Goal: Task Accomplishment & Management: Use online tool/utility

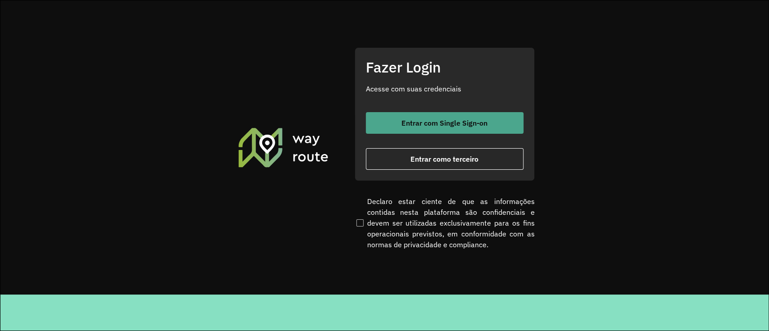
click at [421, 131] on button "Entrar com Single Sign-on" at bounding box center [445, 123] width 158 height 22
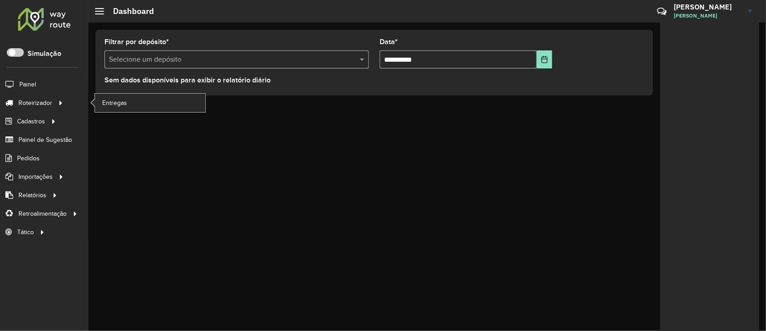
click at [93, 98] on ul "Entregas" at bounding box center [142, 103] width 113 height 18
click at [105, 105] on span "Entregas" at bounding box center [115, 102] width 26 height 9
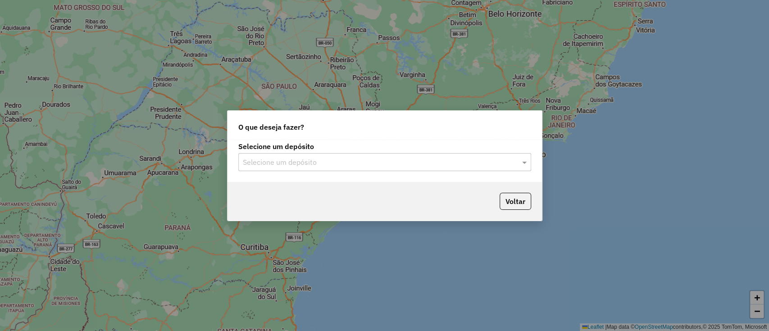
click at [357, 157] on input "text" at bounding box center [376, 162] width 266 height 11
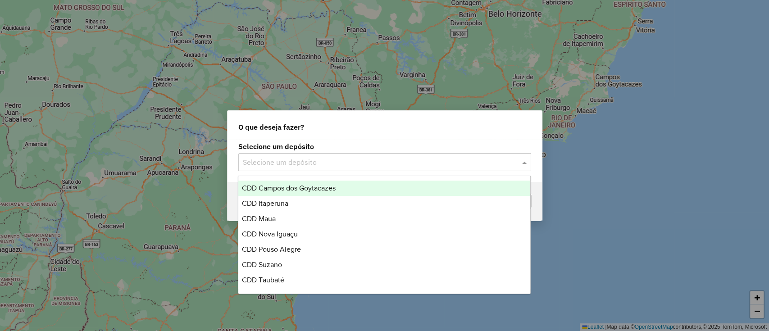
click at [310, 186] on span "CDD Campos dos Goytacazes" at bounding box center [289, 188] width 94 height 8
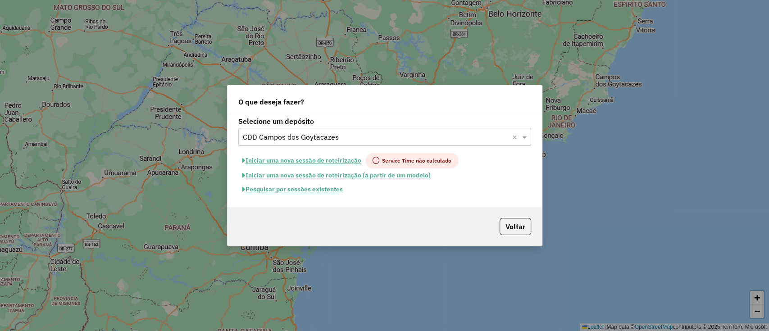
click at [329, 190] on button "Pesquisar por sessões existentes" at bounding box center [292, 189] width 109 height 14
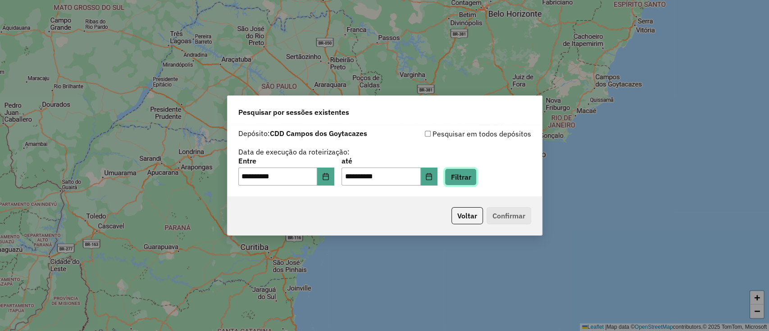
click at [462, 185] on button "Filtrar" at bounding box center [461, 177] width 32 height 17
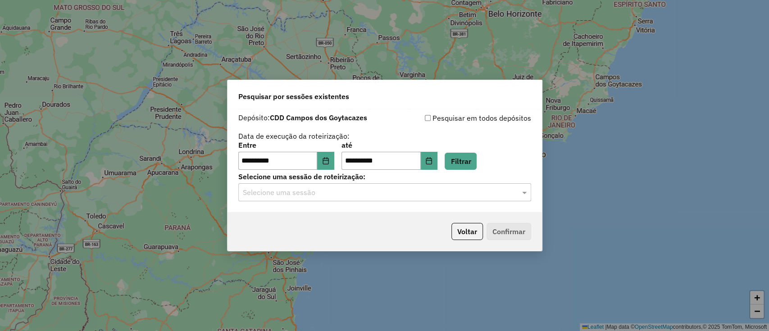
click at [453, 189] on input "text" at bounding box center [376, 192] width 266 height 11
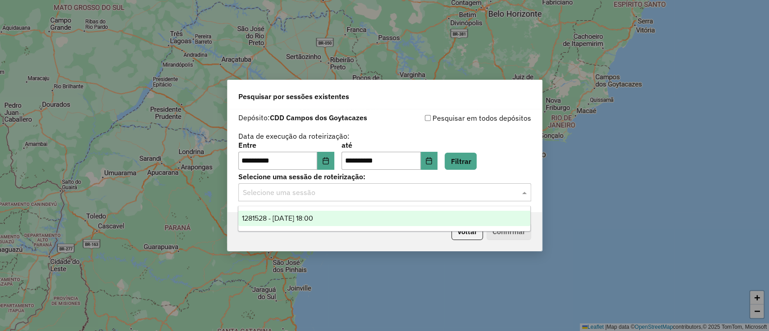
click at [440, 215] on div "1281528 - 24/09/2025 18:00" at bounding box center [384, 218] width 292 height 15
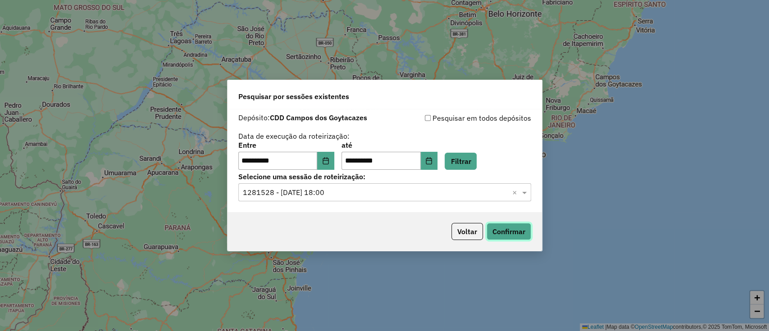
click at [505, 227] on button "Confirmar" at bounding box center [509, 231] width 45 height 17
click at [332, 153] on button "Choose Date" at bounding box center [325, 161] width 17 height 18
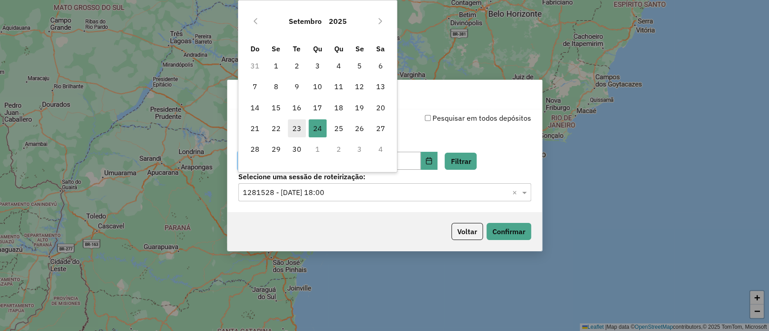
click at [296, 129] on span "23" at bounding box center [297, 128] width 18 height 18
type input "**********"
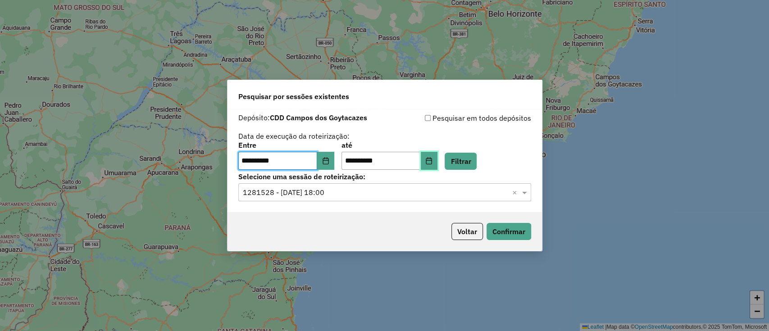
click at [433, 160] on icon "Choose Date" at bounding box center [428, 160] width 7 height 7
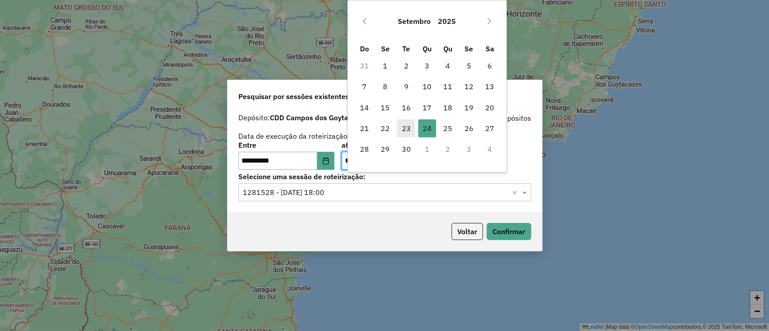
click at [404, 130] on span "23" at bounding box center [406, 128] width 18 height 18
type input "**********"
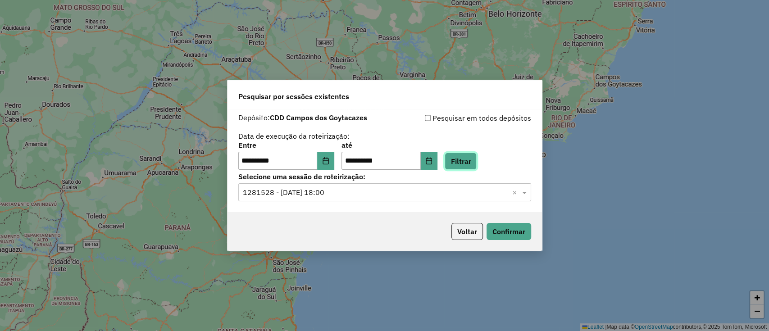
click at [477, 158] on button "Filtrar" at bounding box center [461, 161] width 32 height 17
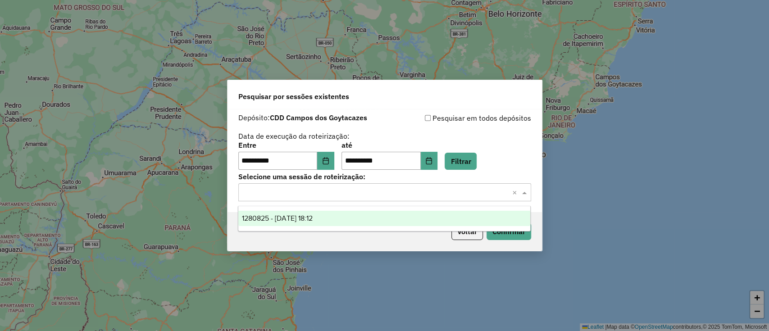
click at [411, 192] on input "text" at bounding box center [376, 192] width 266 height 11
click at [382, 219] on div "1280825 - 23/09/2025 18:12" at bounding box center [384, 218] width 292 height 15
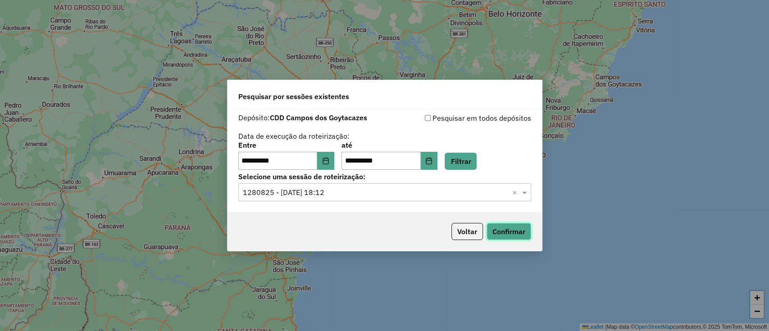
click at [517, 228] on button "Confirmar" at bounding box center [509, 231] width 45 height 17
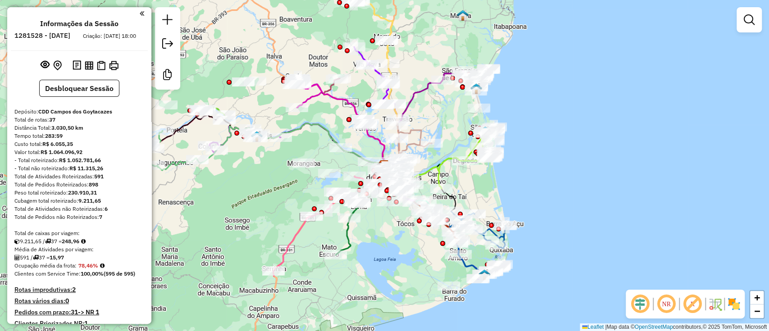
click at [638, 305] on em at bounding box center [640, 304] width 22 height 22
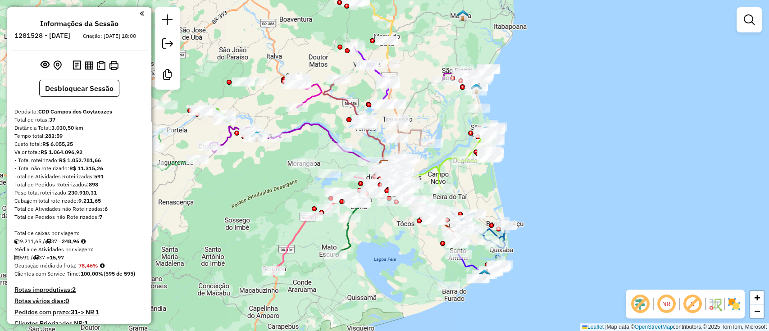
click at [687, 307] on em at bounding box center [693, 304] width 22 height 22
click at [735, 305] on img at bounding box center [734, 304] width 14 height 14
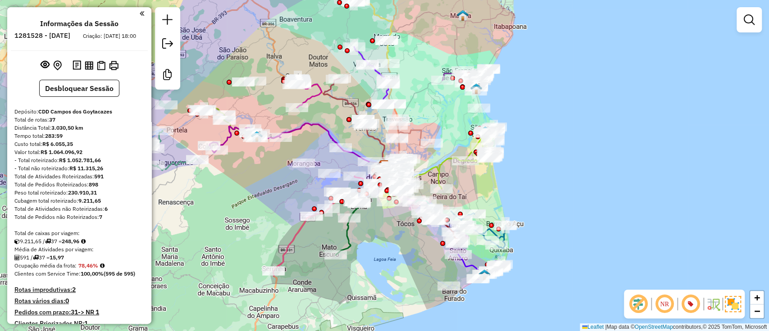
drag, startPoint x: 210, startPoint y: 231, endPoint x: 362, endPoint y: 232, distance: 151.9
click at [362, 232] on div "Janela de atendimento Grade de atendimento Capacidade Transportadoras Veículos …" at bounding box center [384, 165] width 769 height 331
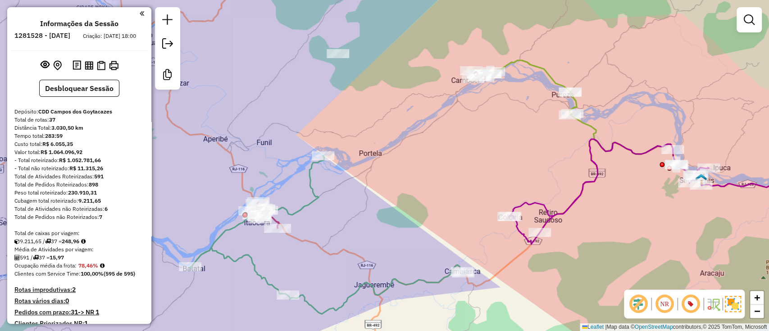
click at [314, 188] on icon at bounding box center [327, 235] width 272 height 158
select select "**********"
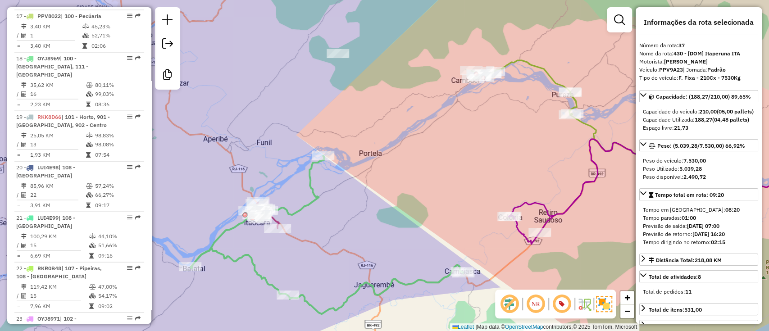
scroll to position [2085, 0]
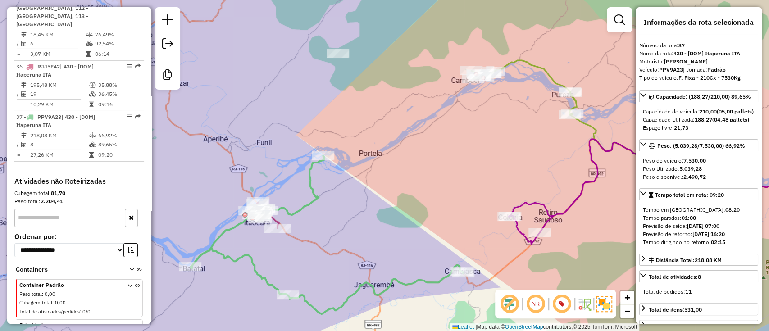
click at [666, 71] on strong "PPV9A23" at bounding box center [671, 69] width 24 height 7
copy div "PPV9A23"
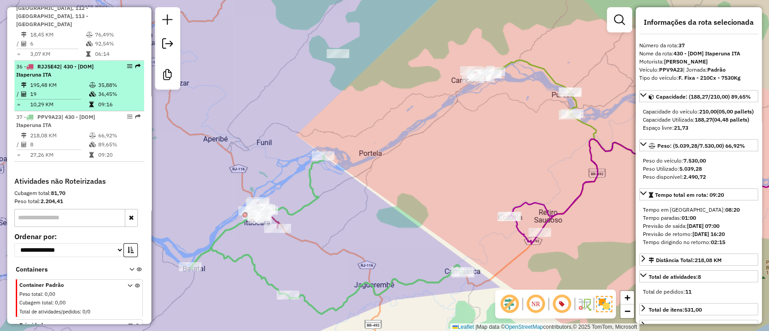
click at [101, 81] on td "35,88%" at bounding box center [119, 85] width 43 height 9
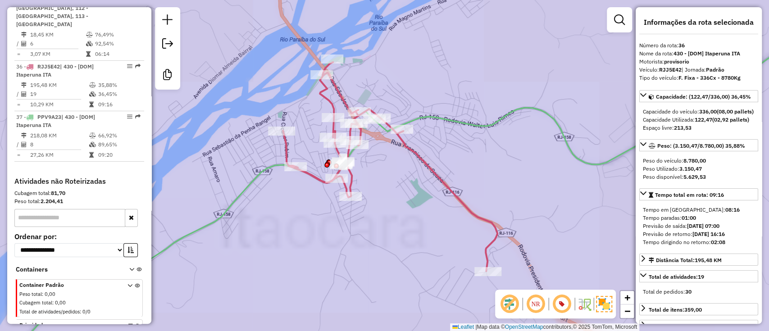
click at [670, 76] on div "Tipo do veículo: F. Fixa - 336Cx - 8780Kg" at bounding box center [698, 78] width 119 height 8
click at [671, 71] on strong "RJJ5E42" at bounding box center [670, 69] width 23 height 7
copy div "RJJ5E42"
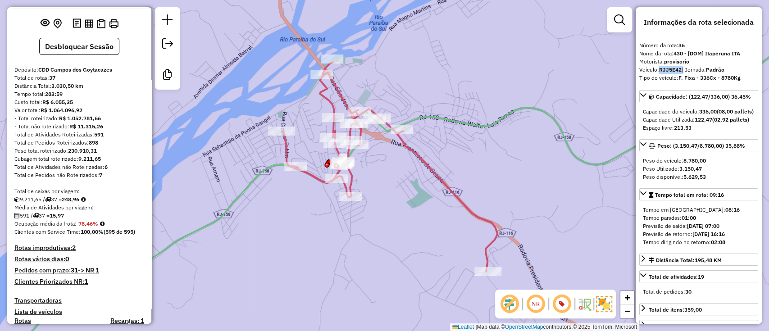
scroll to position [0, 0]
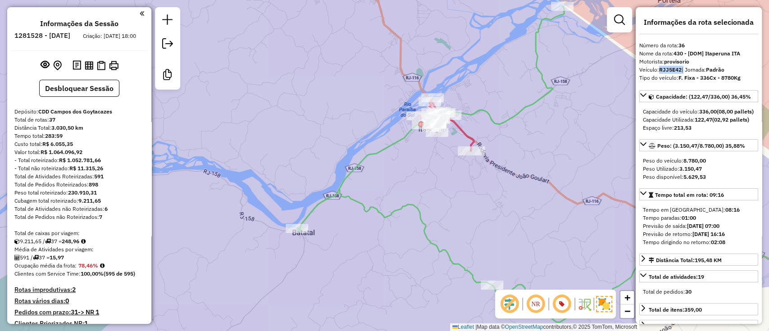
drag, startPoint x: 542, startPoint y: 186, endPoint x: 392, endPoint y: 160, distance: 151.7
click at [403, 164] on div "Janela de atendimento Grade de atendimento Capacidade Transportadoras Veículos …" at bounding box center [384, 165] width 769 height 331
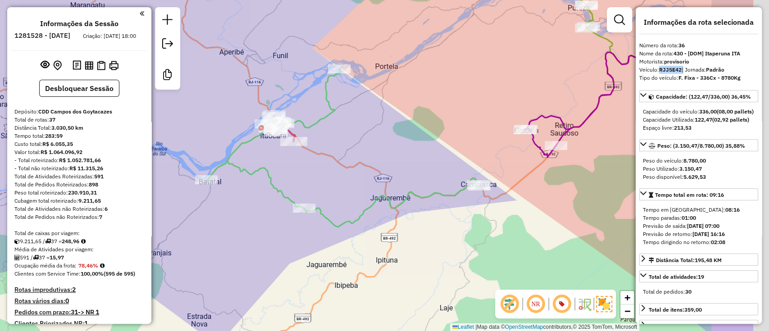
drag, startPoint x: 505, startPoint y: 153, endPoint x: 412, endPoint y: 140, distance: 93.7
click at [412, 140] on div "Janela de atendimento Grade de atendimento Capacidade Transportadoras Veículos …" at bounding box center [384, 165] width 769 height 331
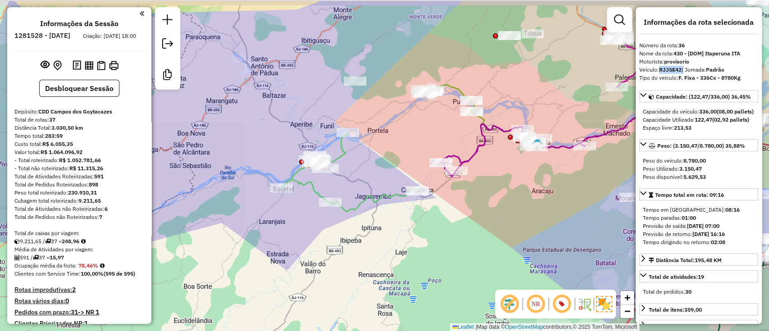
drag, startPoint x: 545, startPoint y: 204, endPoint x: 488, endPoint y: 257, distance: 78.1
click at [472, 258] on div "Janela de atendimento Grade de atendimento Capacidade Transportadoras Veículos …" at bounding box center [384, 165] width 769 height 331
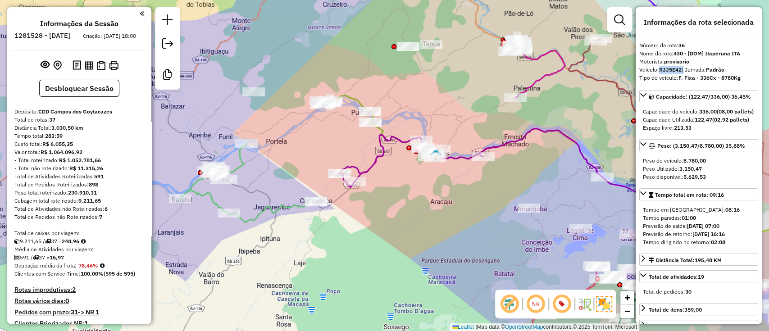
drag, startPoint x: 532, startPoint y: 243, endPoint x: 444, endPoint y: 238, distance: 88.5
click at [444, 238] on div "Janela de atendimento Grade de atendimento Capacidade Transportadoras Veículos …" at bounding box center [384, 165] width 769 height 331
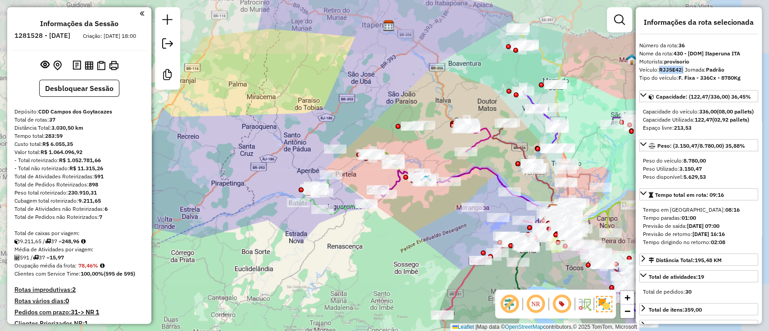
drag, startPoint x: 463, startPoint y: 214, endPoint x: 437, endPoint y: 187, distance: 37.9
click at [436, 196] on div "Janela de atendimento Grade de atendimento Capacidade Transportadoras Veículos …" at bounding box center [384, 165] width 769 height 331
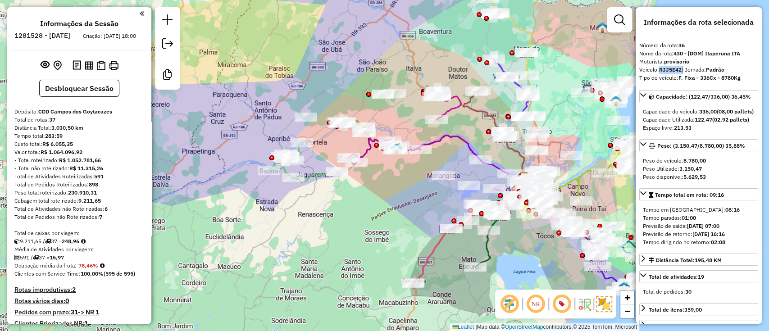
click at [419, 211] on div "Janela de atendimento Grade de atendimento Capacidade Transportadoras Veículos …" at bounding box center [384, 165] width 769 height 331
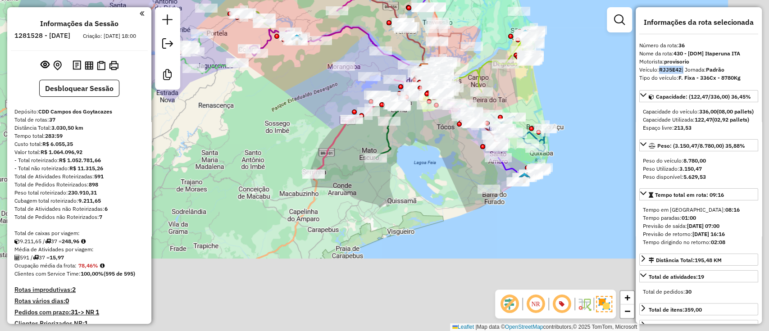
drag, startPoint x: 546, startPoint y: 253, endPoint x: 443, endPoint y: 138, distance: 153.8
click at [443, 138] on div "Janela de atendimento Grade de atendimento Capacidade Transportadoras Veículos …" at bounding box center [384, 165] width 769 height 331
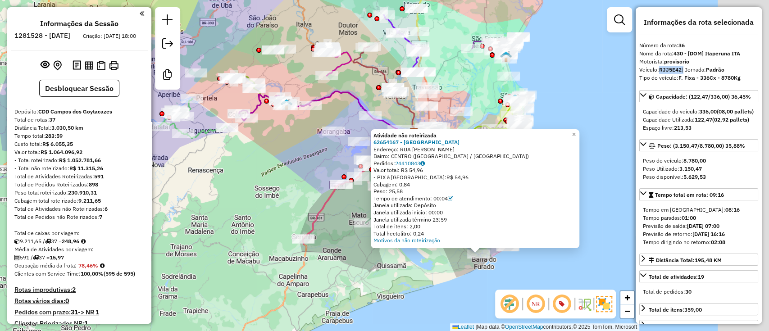
drag, startPoint x: 540, startPoint y: 268, endPoint x: 456, endPoint y: 265, distance: 83.9
click at [473, 272] on div "Atividade não roteirizada 62654167 - BARRACA DO TERMINAL Endereço: RUA SAO THOM…" at bounding box center [384, 165] width 769 height 331
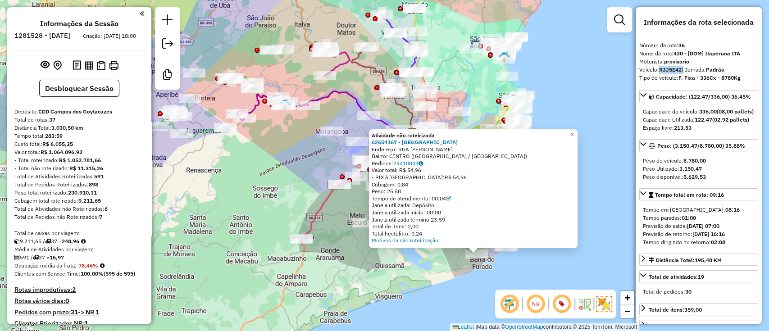
click at [431, 264] on div "Atividade não roteirizada 62654167 - BARRACA DO TERMINAL Endereço: RUA SAO THOM…" at bounding box center [384, 165] width 769 height 331
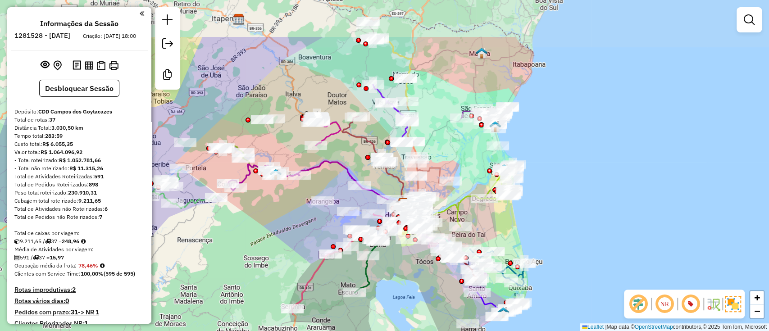
drag, startPoint x: 474, startPoint y: 79, endPoint x: 467, endPoint y: 154, distance: 74.7
click at [467, 154] on div "Janela de atendimento Grade de atendimento Capacidade Transportadoras Veículos …" at bounding box center [384, 165] width 769 height 331
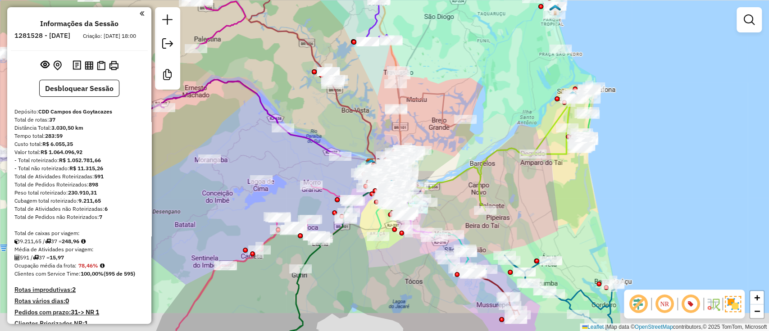
drag, startPoint x: 491, startPoint y: 237, endPoint x: 526, endPoint y: 214, distance: 42.0
click at [526, 214] on div "Janela de atendimento Grade de atendimento Capacidade Transportadoras Veículos …" at bounding box center [384, 165] width 769 height 331
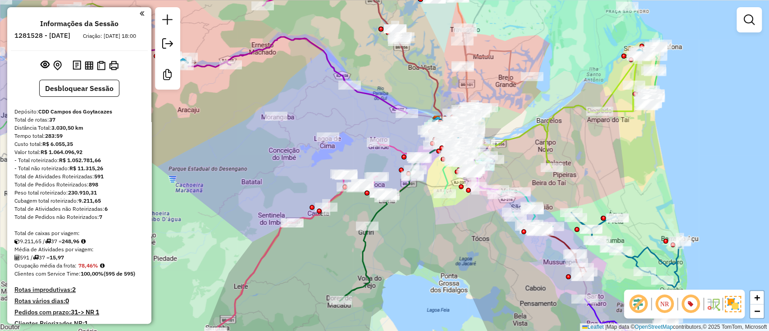
drag, startPoint x: 654, startPoint y: 180, endPoint x: 632, endPoint y: 157, distance: 31.9
click at [632, 157] on div "Janela de atendimento Grade de atendimento Capacidade Transportadoras Veículos …" at bounding box center [384, 165] width 769 height 331
click at [331, 91] on div "Janela de atendimento Grade de atendimento Capacidade Transportadoras Veículos …" at bounding box center [384, 165] width 769 height 331
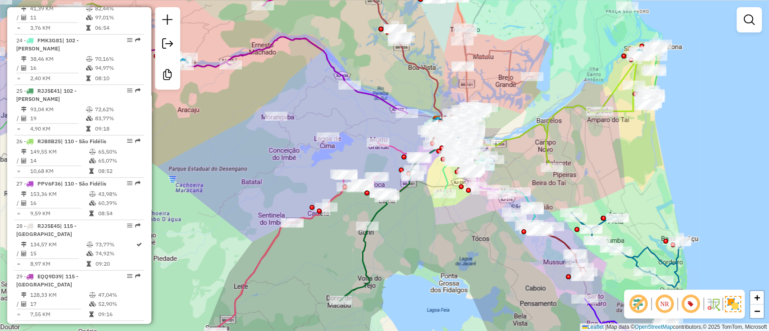
scroll to position [2002, 0]
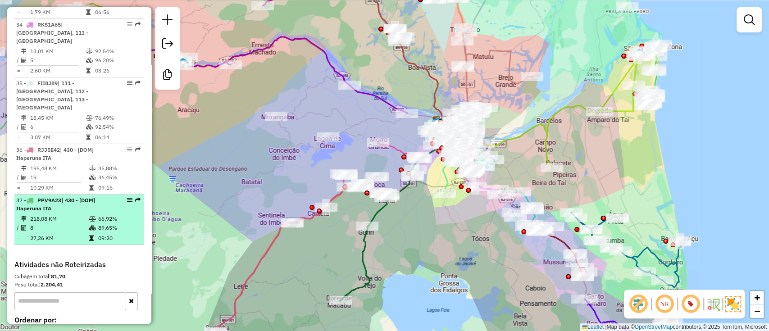
click at [75, 234] on td "27,26 KM" at bounding box center [59, 238] width 59 height 9
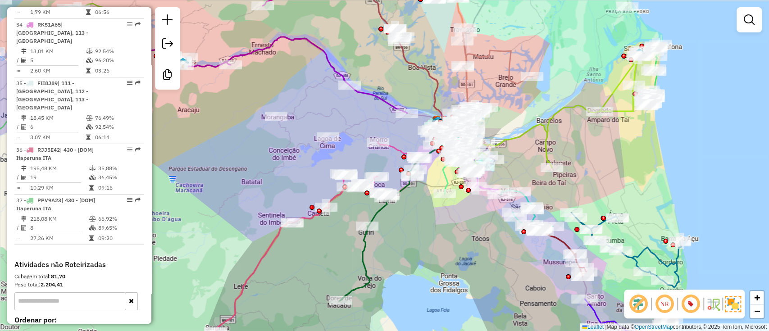
select select "**********"
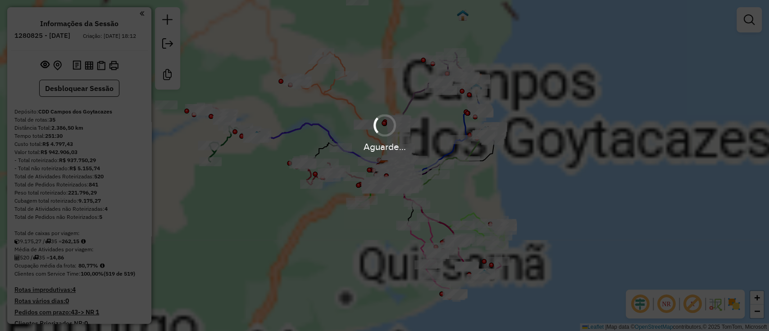
click at [645, 308] on em at bounding box center [640, 304] width 22 height 22
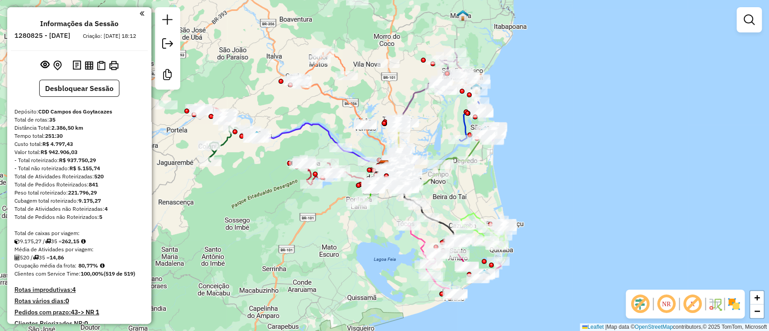
click at [692, 300] on em at bounding box center [693, 304] width 22 height 22
click at [731, 303] on img at bounding box center [734, 304] width 14 height 14
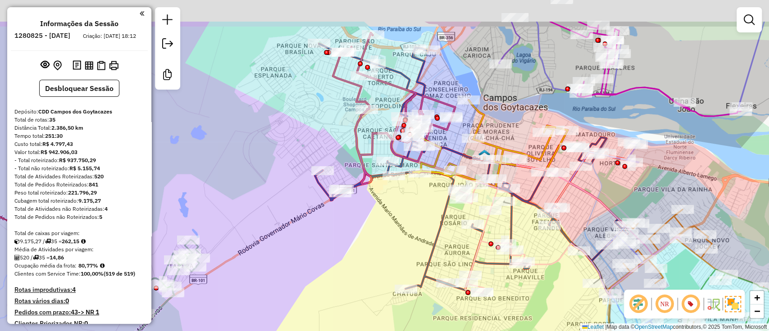
drag, startPoint x: 396, startPoint y: 176, endPoint x: 394, endPoint y: 251, distance: 75.7
click at [394, 251] on div "Janela de atendimento Grade de atendimento Capacidade Transportadoras Veículos …" at bounding box center [384, 165] width 769 height 331
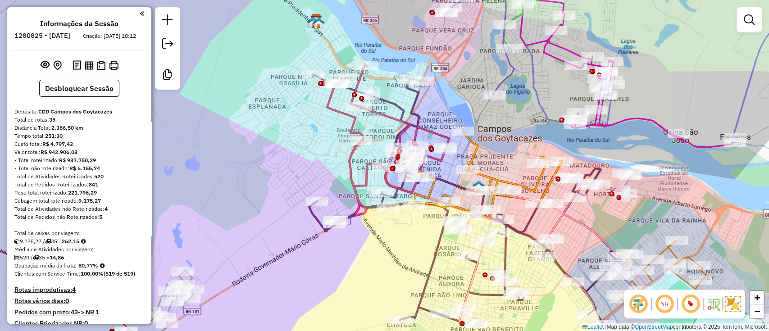
drag, startPoint x: 394, startPoint y: 251, endPoint x: 386, endPoint y: 243, distance: 11.2
click at [386, 244] on div "Janela de atendimento Grade de atendimento Capacidade Transportadoras Veículos …" at bounding box center [384, 165] width 769 height 331
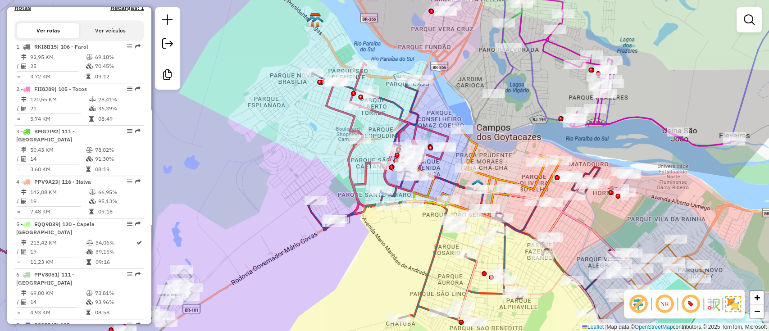
scroll to position [360, 0]
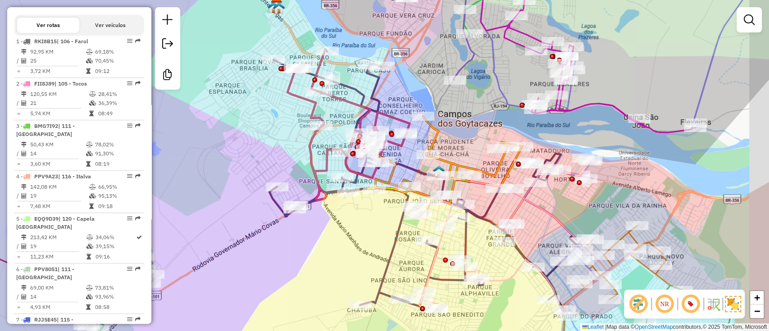
drag, startPoint x: 264, startPoint y: 154, endPoint x: 228, endPoint y: 138, distance: 39.3
click at [228, 138] on div "Janela de atendimento Grade de atendimento Capacidade Transportadoras Veículos …" at bounding box center [384, 165] width 769 height 331
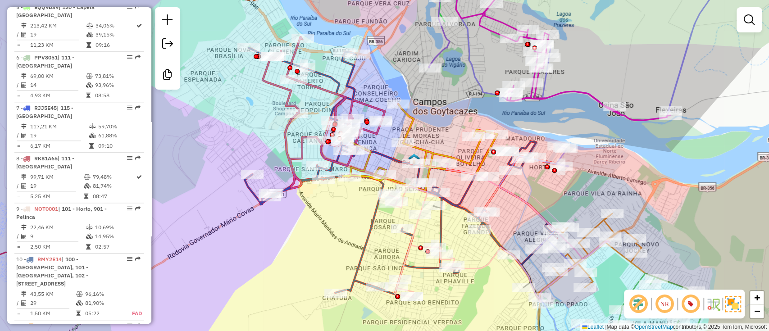
scroll to position [378, 0]
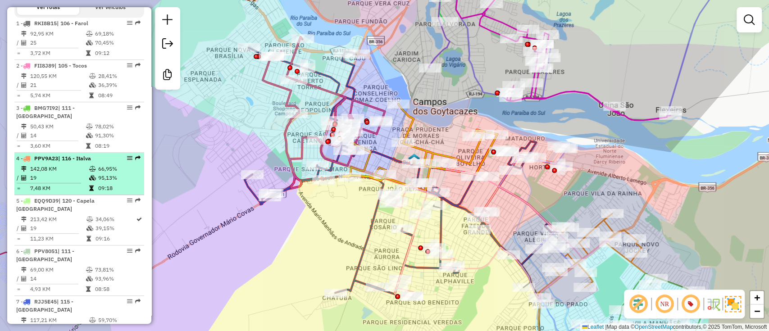
click at [74, 181] on td "19" at bounding box center [59, 177] width 59 height 9
select select "**********"
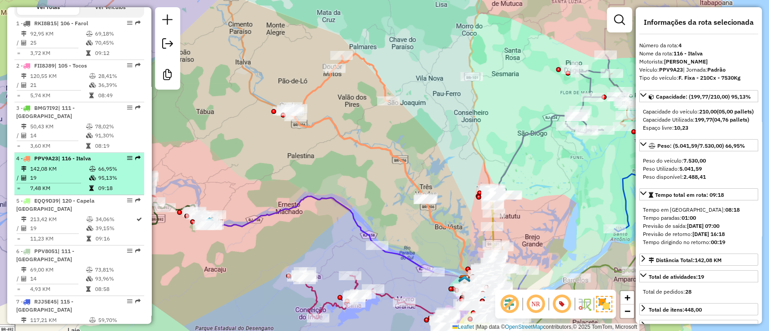
click at [89, 172] on icon at bounding box center [92, 168] width 7 height 5
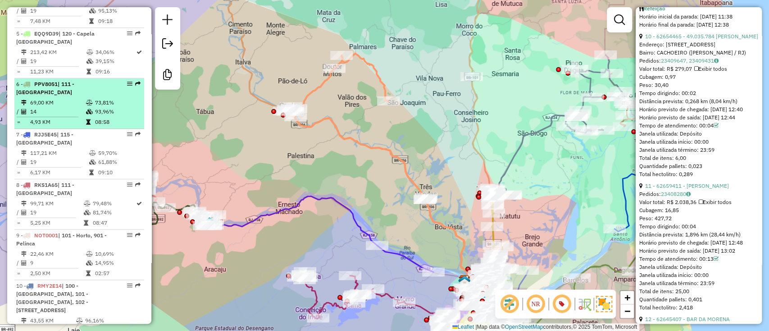
scroll to position [541, 0]
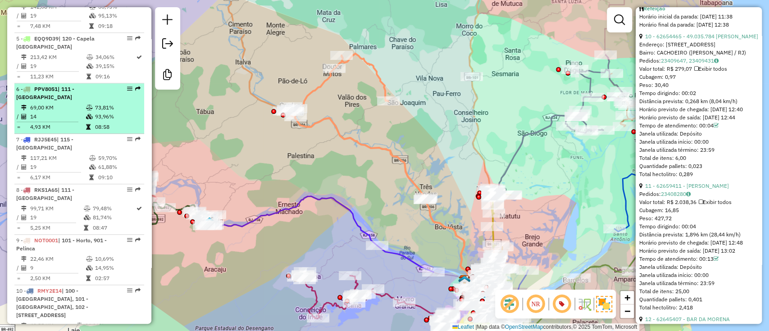
click at [81, 111] on td "69,00 KM" at bounding box center [58, 107] width 56 height 9
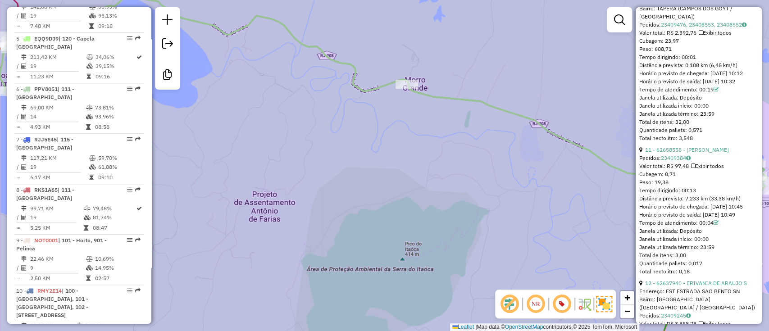
scroll to position [533, 0]
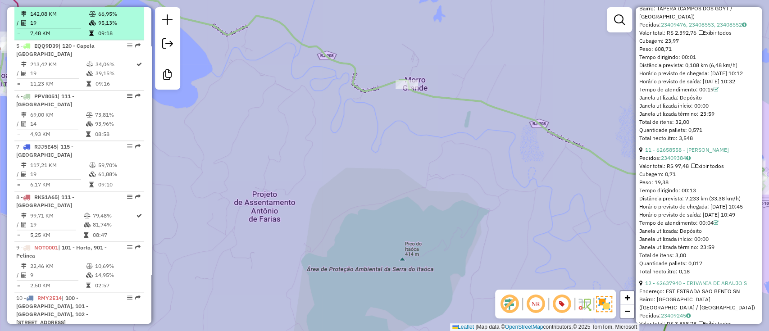
click at [50, 27] on td "19" at bounding box center [59, 22] width 59 height 9
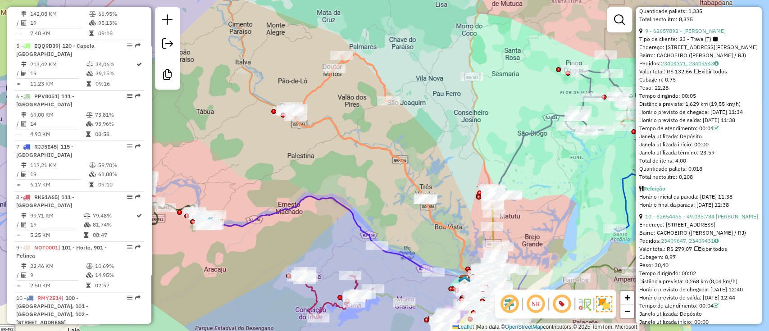
scroll to position [1562, 0]
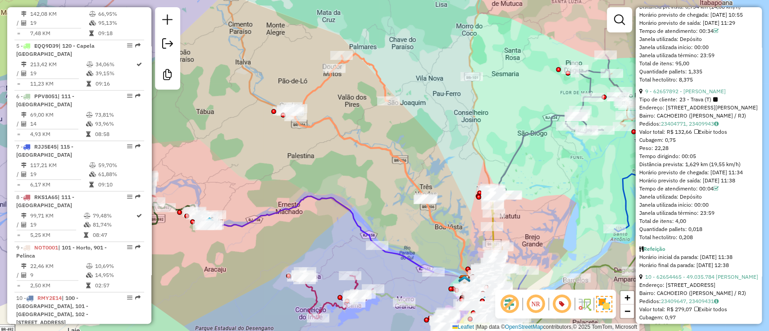
click at [678, 152] on div "Peso: 22,28" at bounding box center [698, 148] width 119 height 8
drag, startPoint x: 679, startPoint y: 185, endPoint x: 663, endPoint y: 184, distance: 15.8
click at [663, 144] on div "Cubagem: 0,75" at bounding box center [698, 140] width 119 height 8
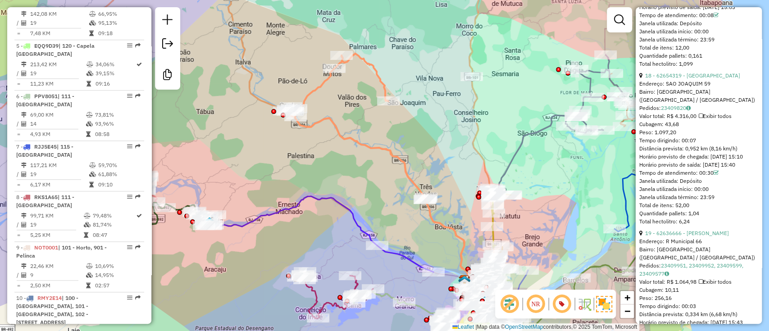
scroll to position [3162, 0]
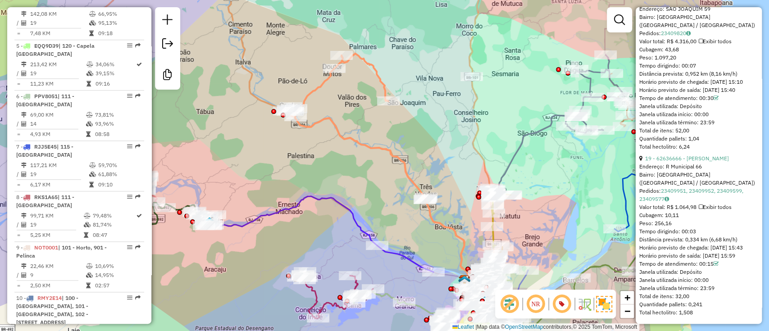
click at [347, 141] on icon at bounding box center [384, 165] width 200 height 223
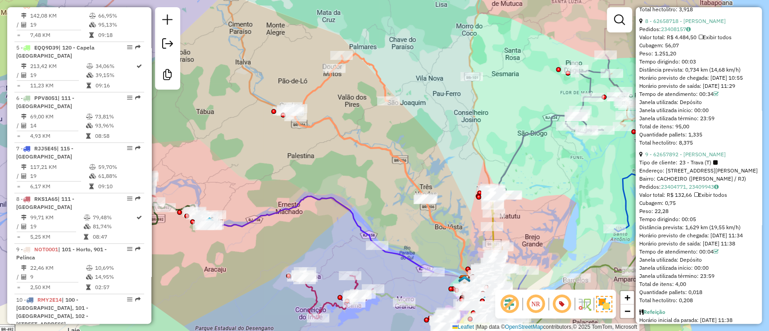
scroll to position [1480, 0]
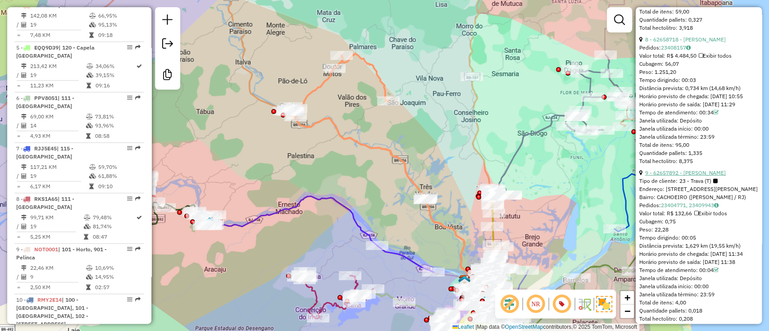
click at [684, 176] on link "9 - 62657892 - [PERSON_NAME]" at bounding box center [685, 172] width 81 height 7
